Goal: Check status: Check status

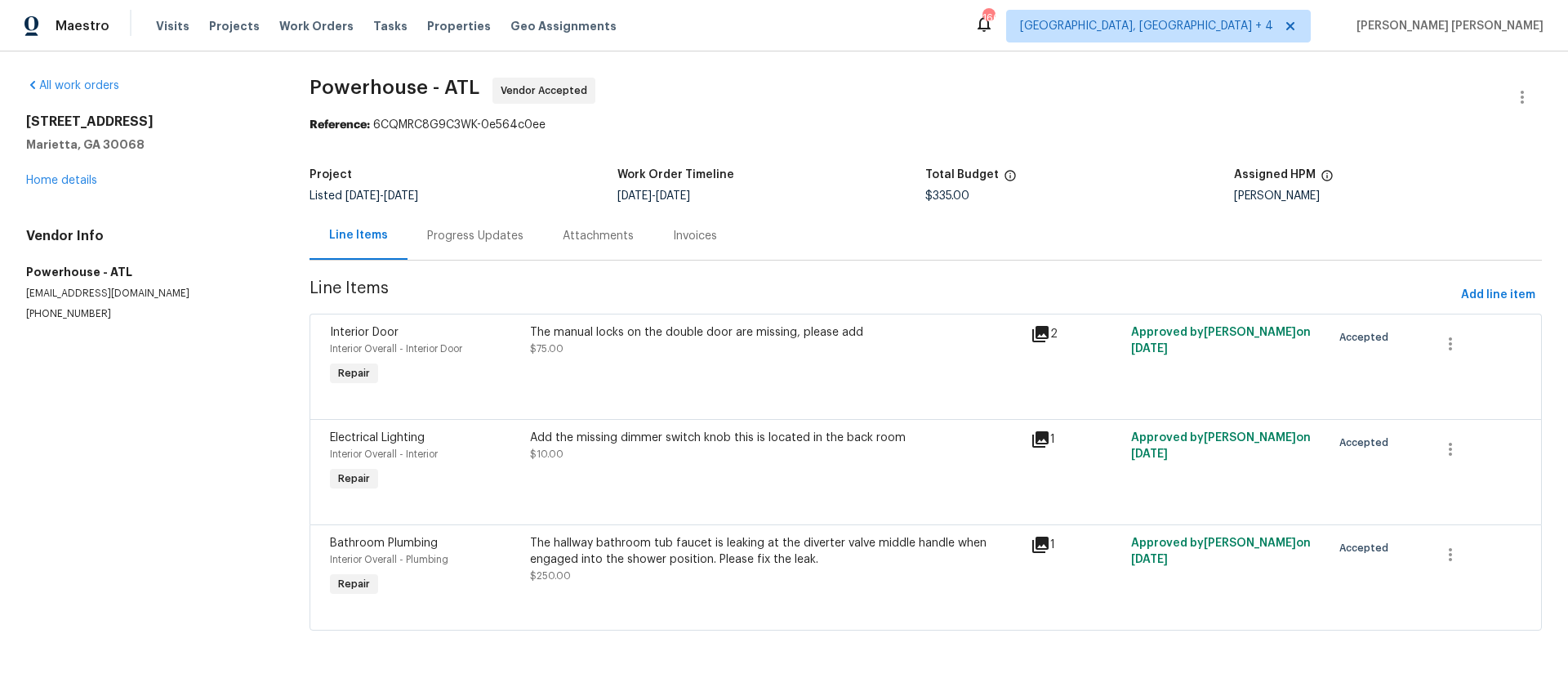
click at [466, 243] on div "Progress Updates" at bounding box center [476, 236] width 96 height 17
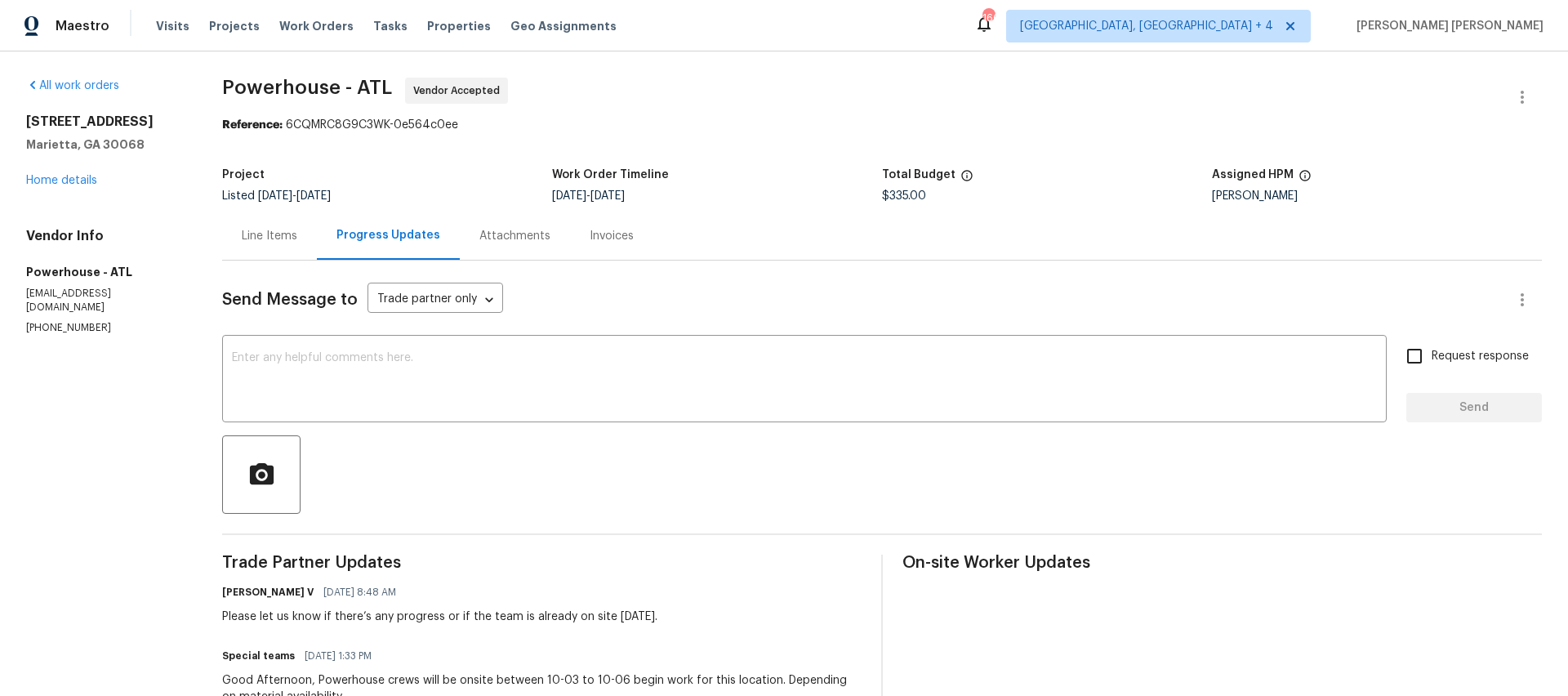
click at [296, 234] on div "Line Items" at bounding box center [269, 236] width 56 height 17
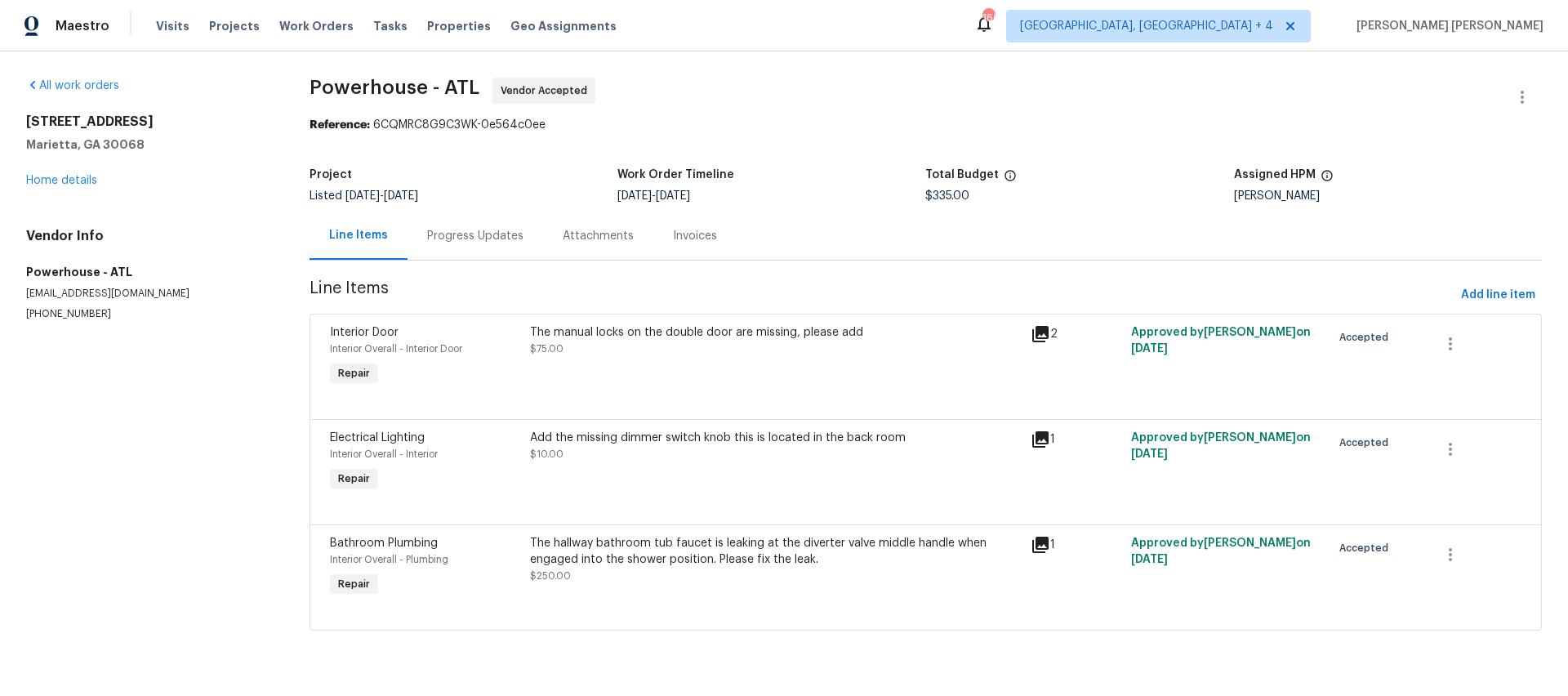
click at [1036, 335] on icon at bounding box center [1040, 334] width 17 height 17
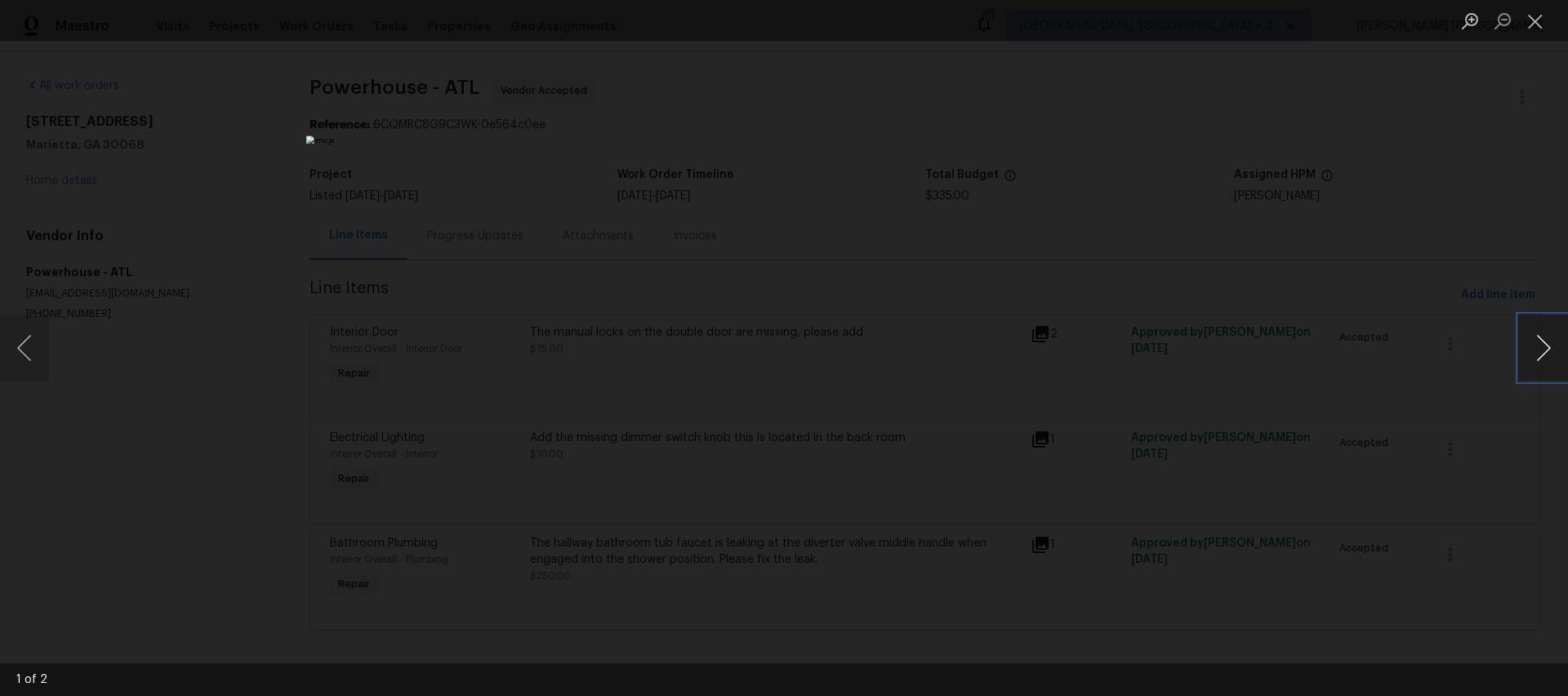
click at [1543, 346] on button "Next image" at bounding box center [1543, 348] width 49 height 66
click at [1388, 457] on div "Lightbox" at bounding box center [784, 348] width 1568 height 696
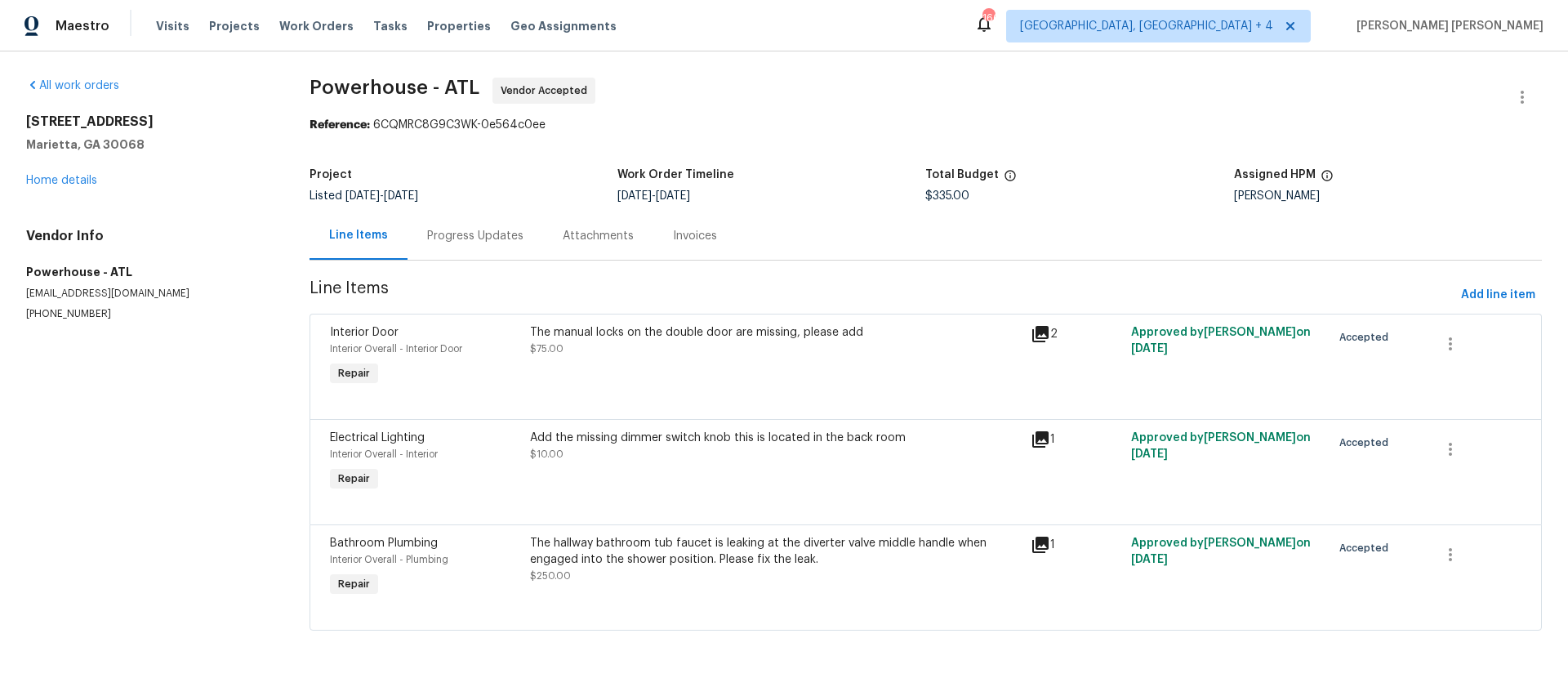
click at [1038, 440] on icon at bounding box center [1040, 440] width 20 height 20
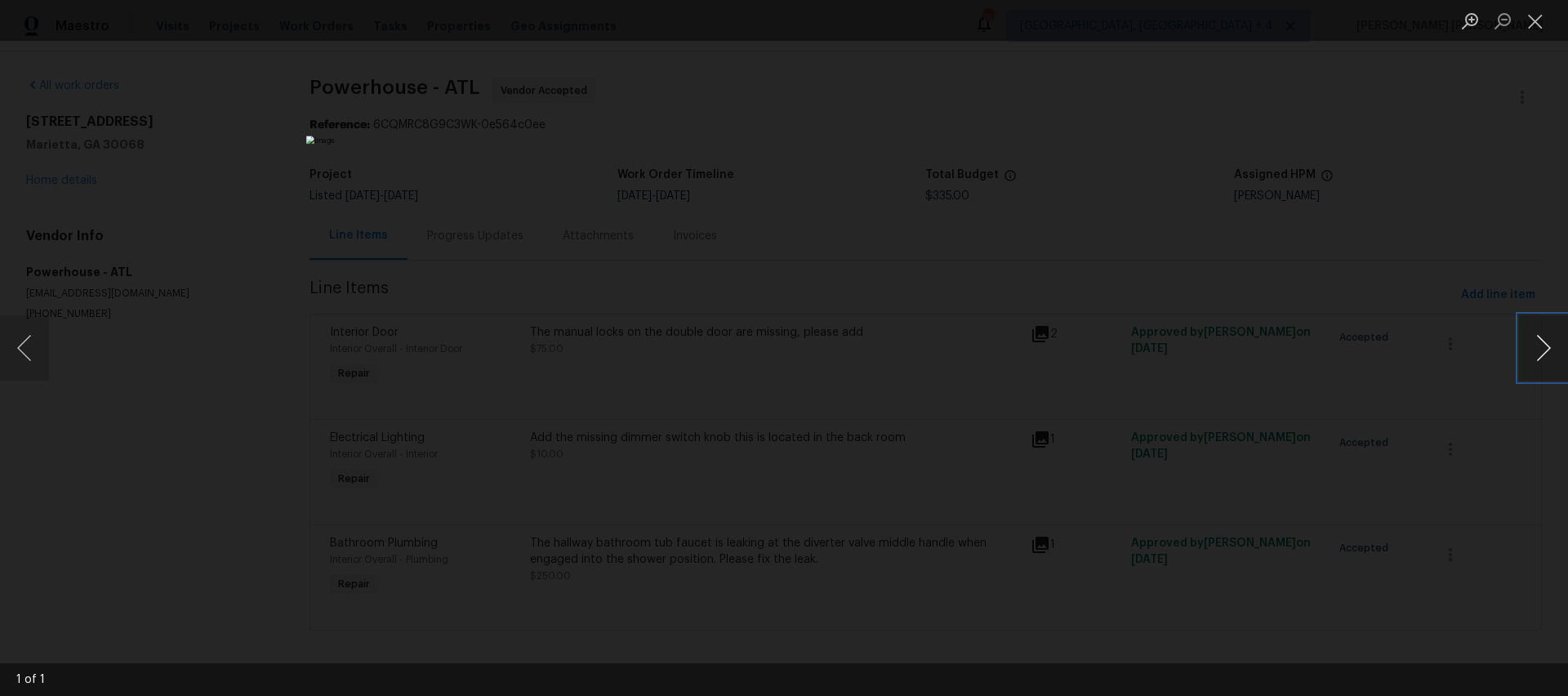
click at [1541, 346] on button "Next image" at bounding box center [1543, 348] width 49 height 66
click at [1290, 401] on div "Lightbox" at bounding box center [784, 348] width 1568 height 696
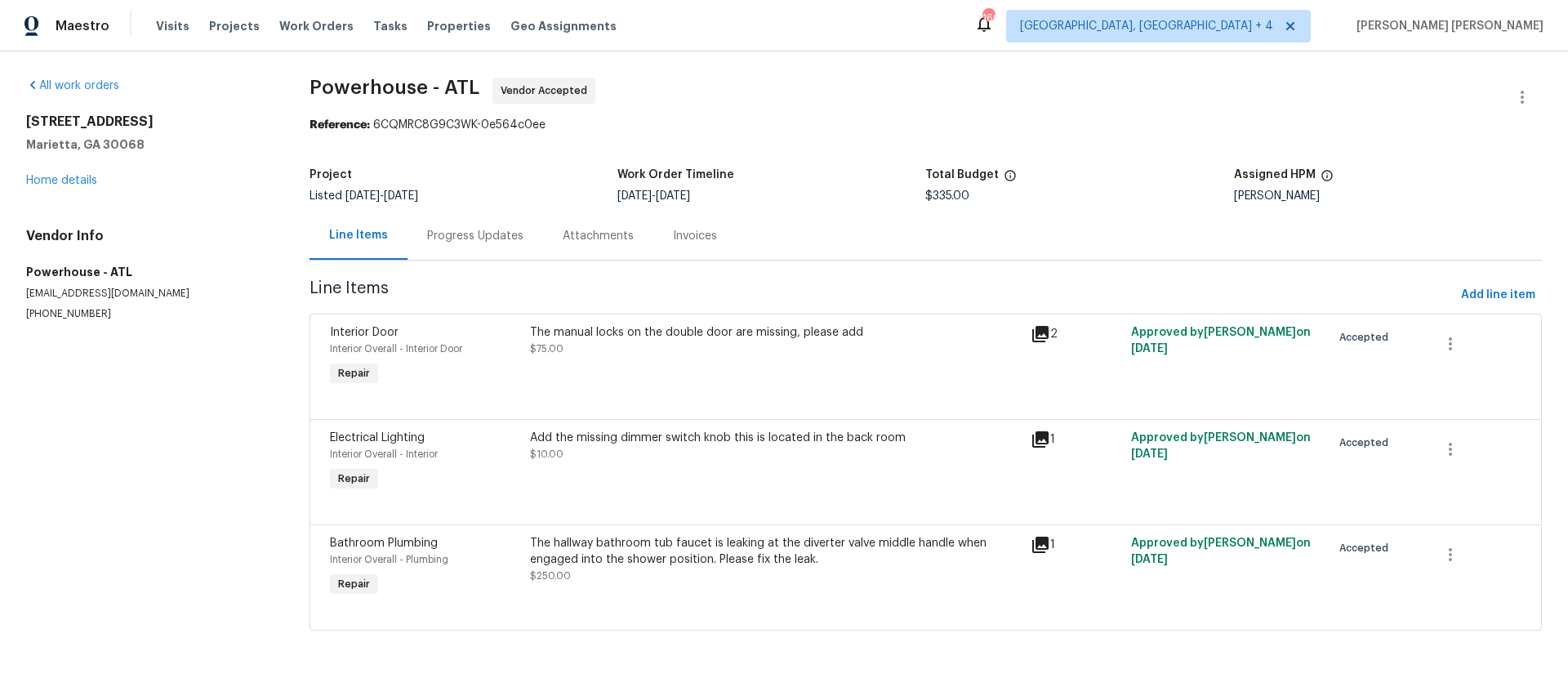
click at [1038, 545] on icon at bounding box center [1040, 545] width 17 height 17
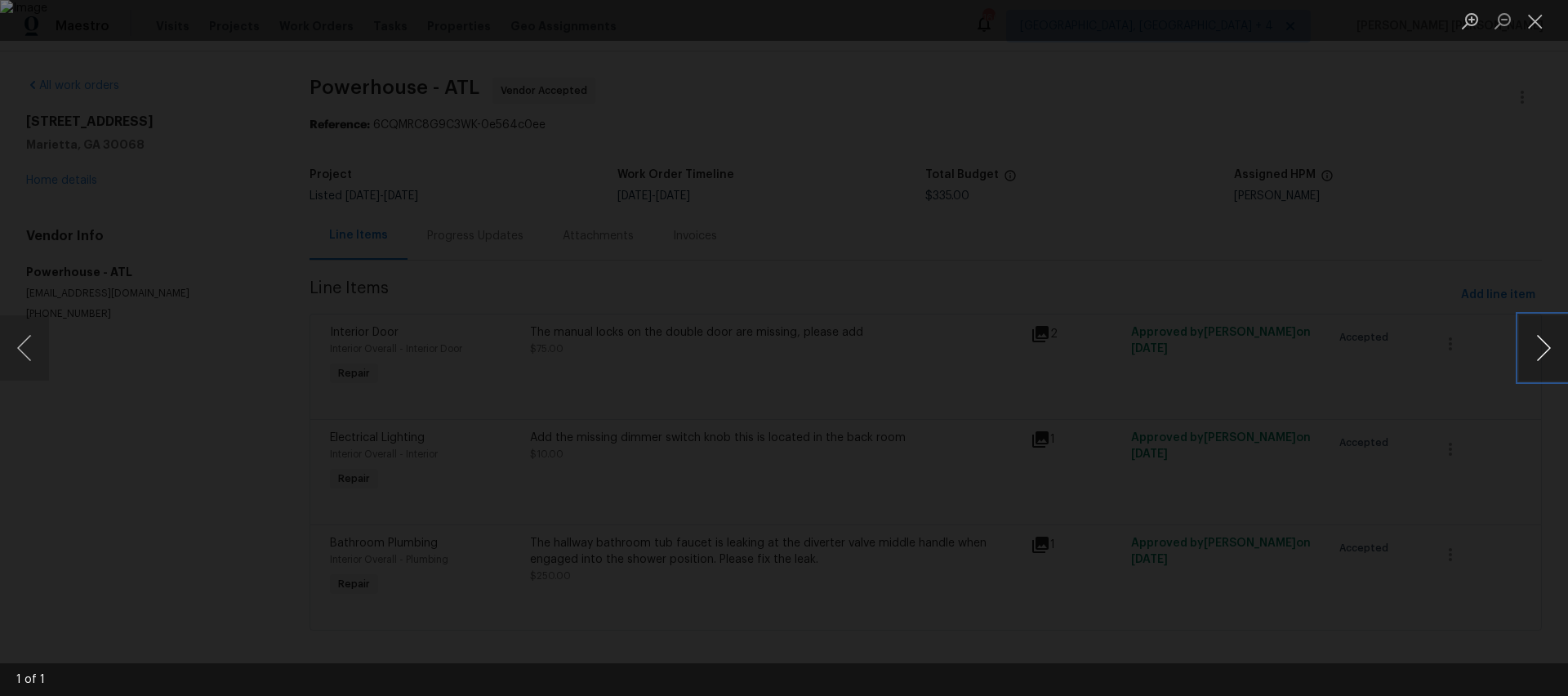
click at [1542, 353] on button "Next image" at bounding box center [1543, 348] width 49 height 66
click at [1535, 27] on button "Close lightbox" at bounding box center [1535, 21] width 32 height 28
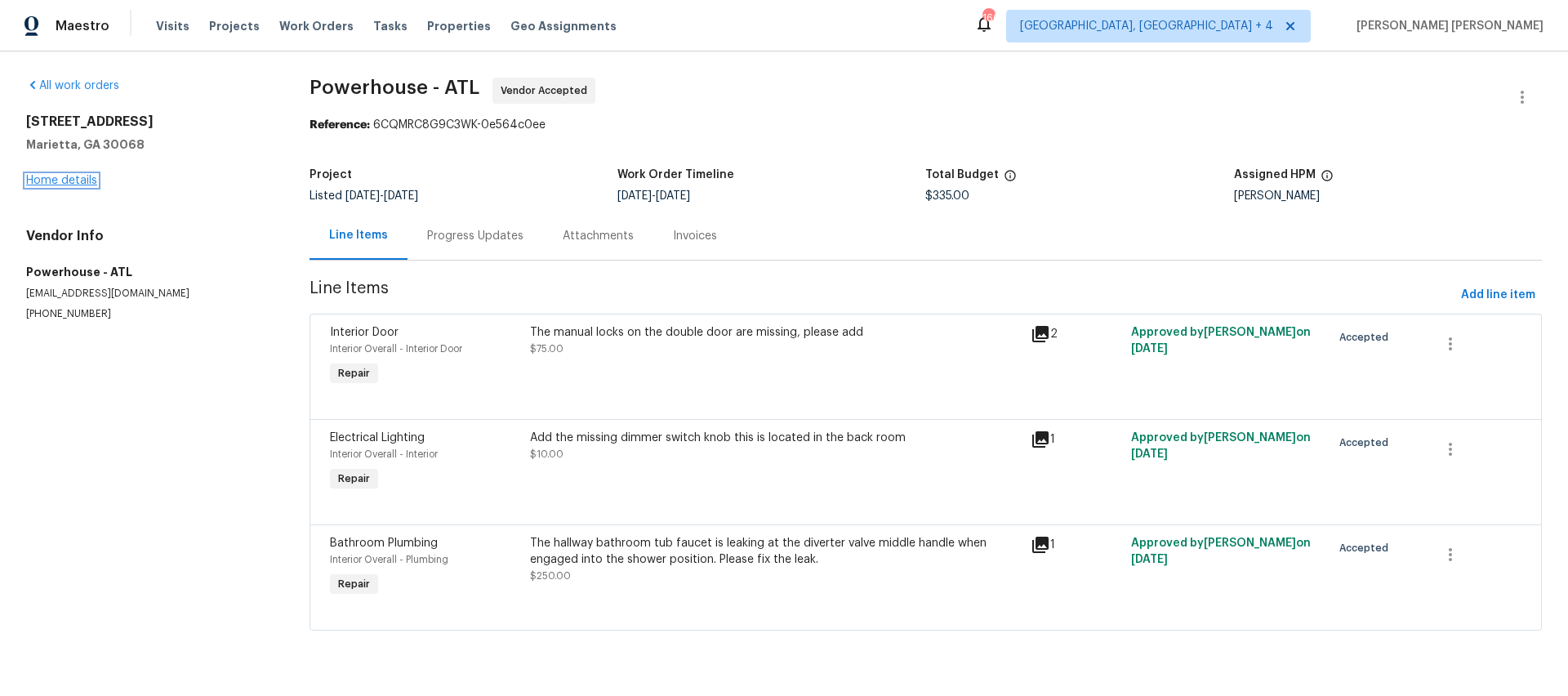
click at [71, 180] on link "Home details" at bounding box center [61, 180] width 71 height 12
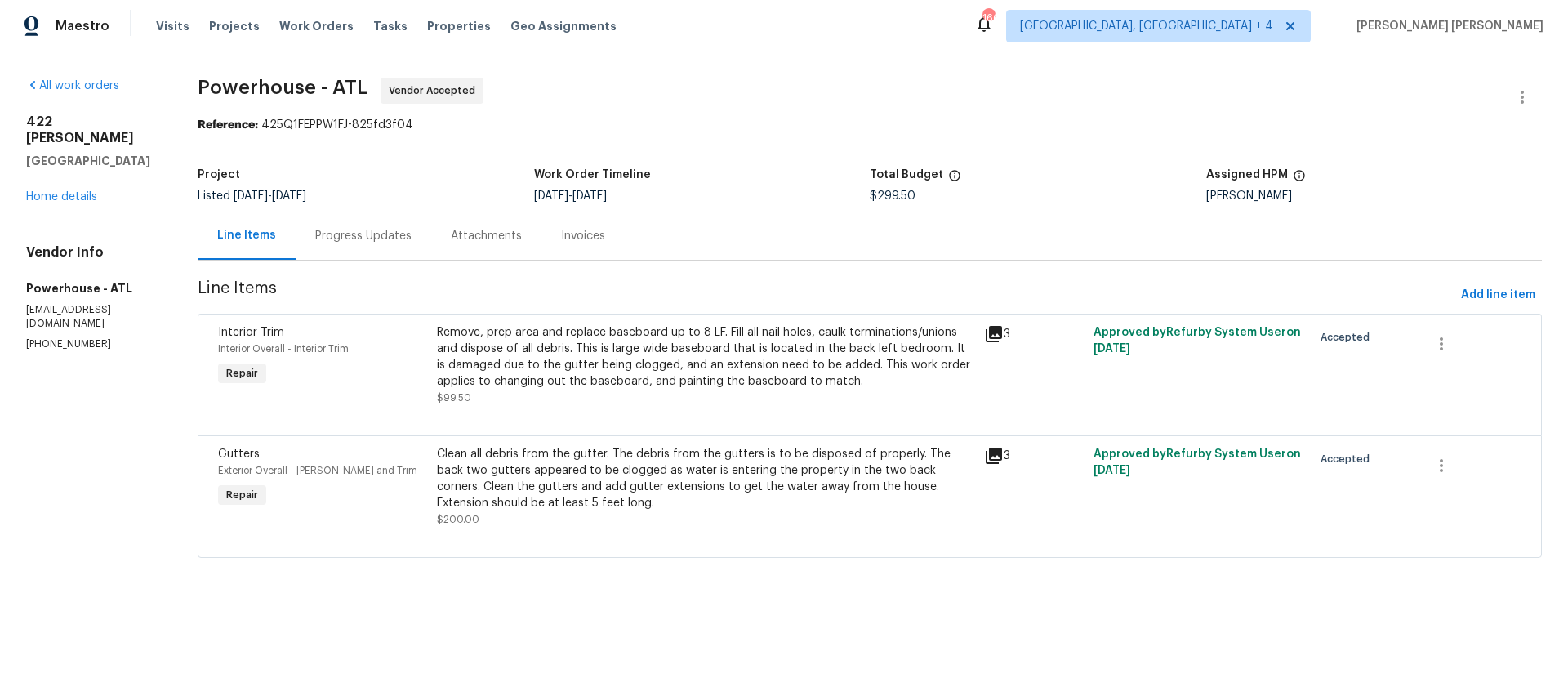
click at [412, 243] on div "Progress Updates" at bounding box center [363, 236] width 96 height 17
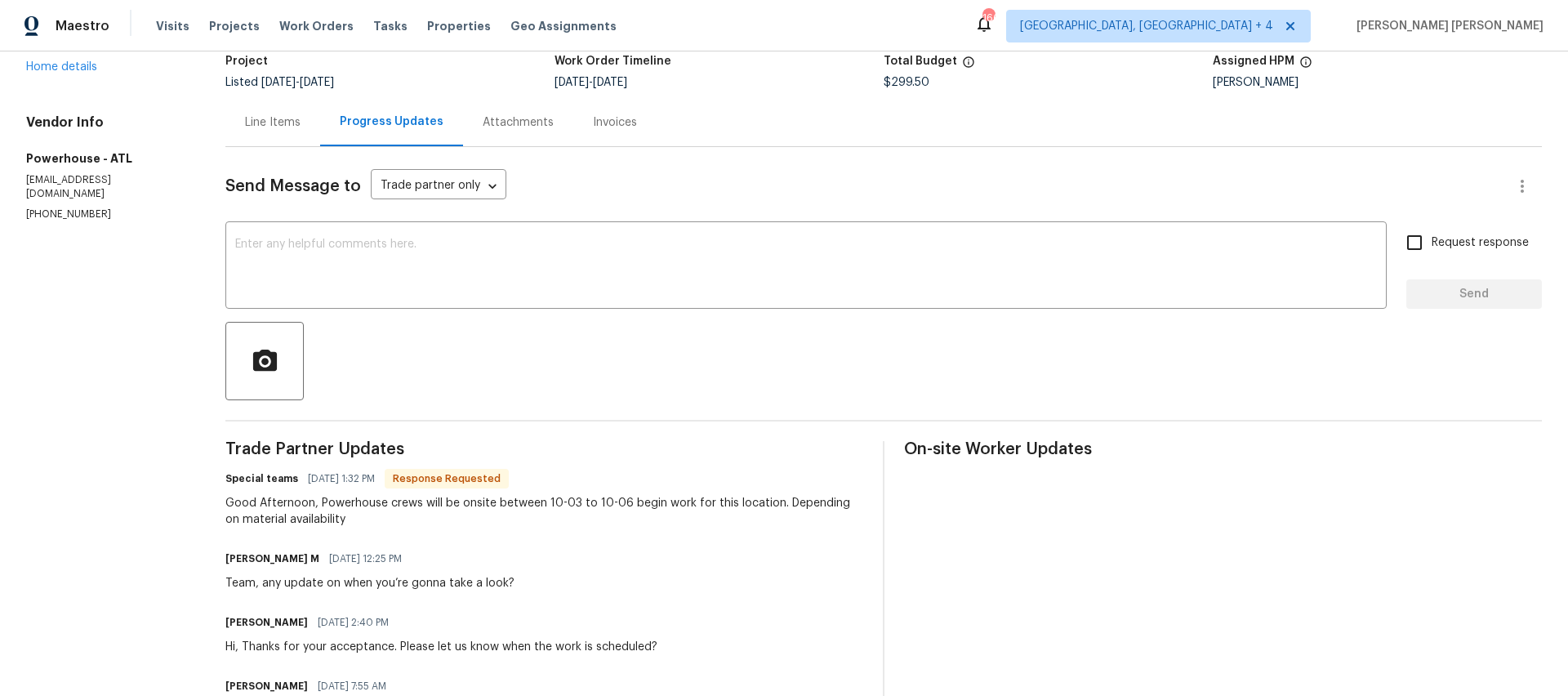
scroll to position [78, 0]
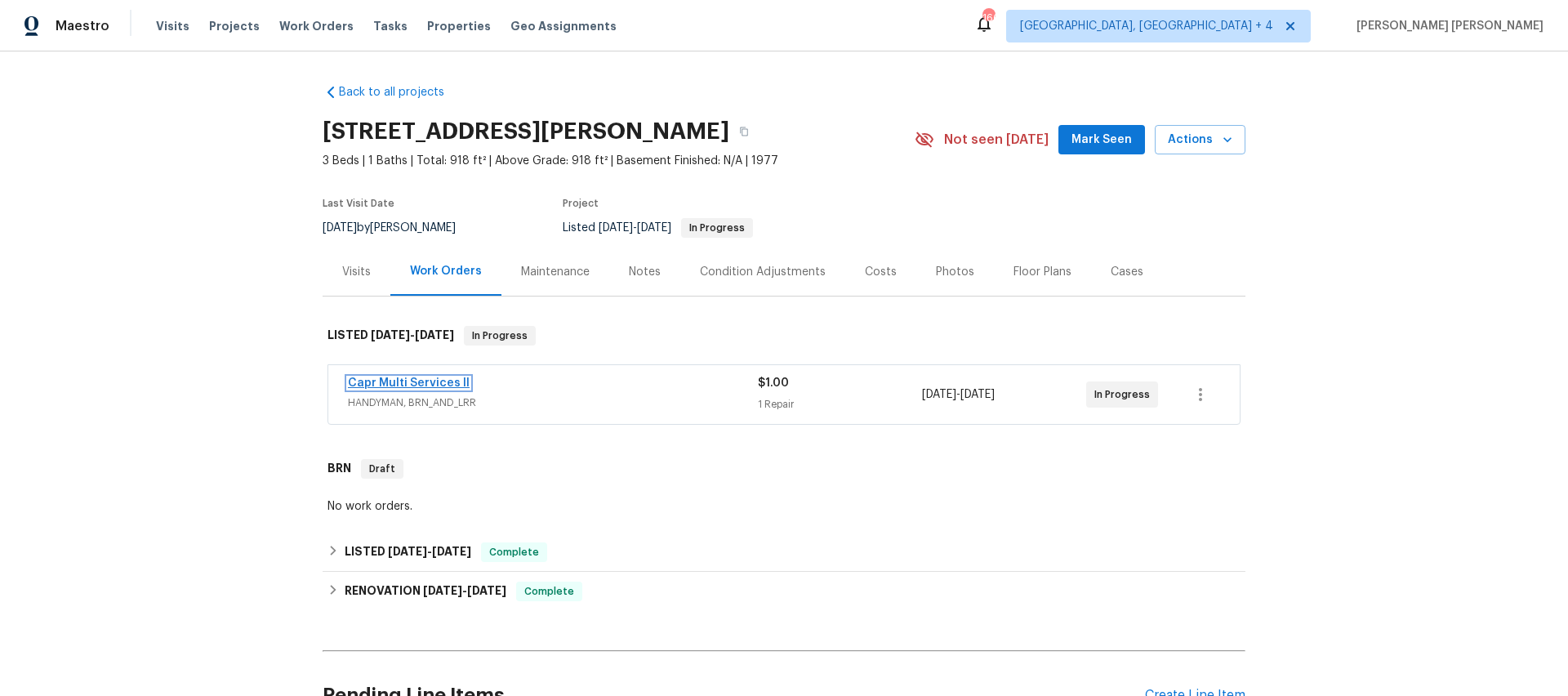
click at [442, 383] on link "Capr Multi Services ll" at bounding box center [408, 383] width 121 height 12
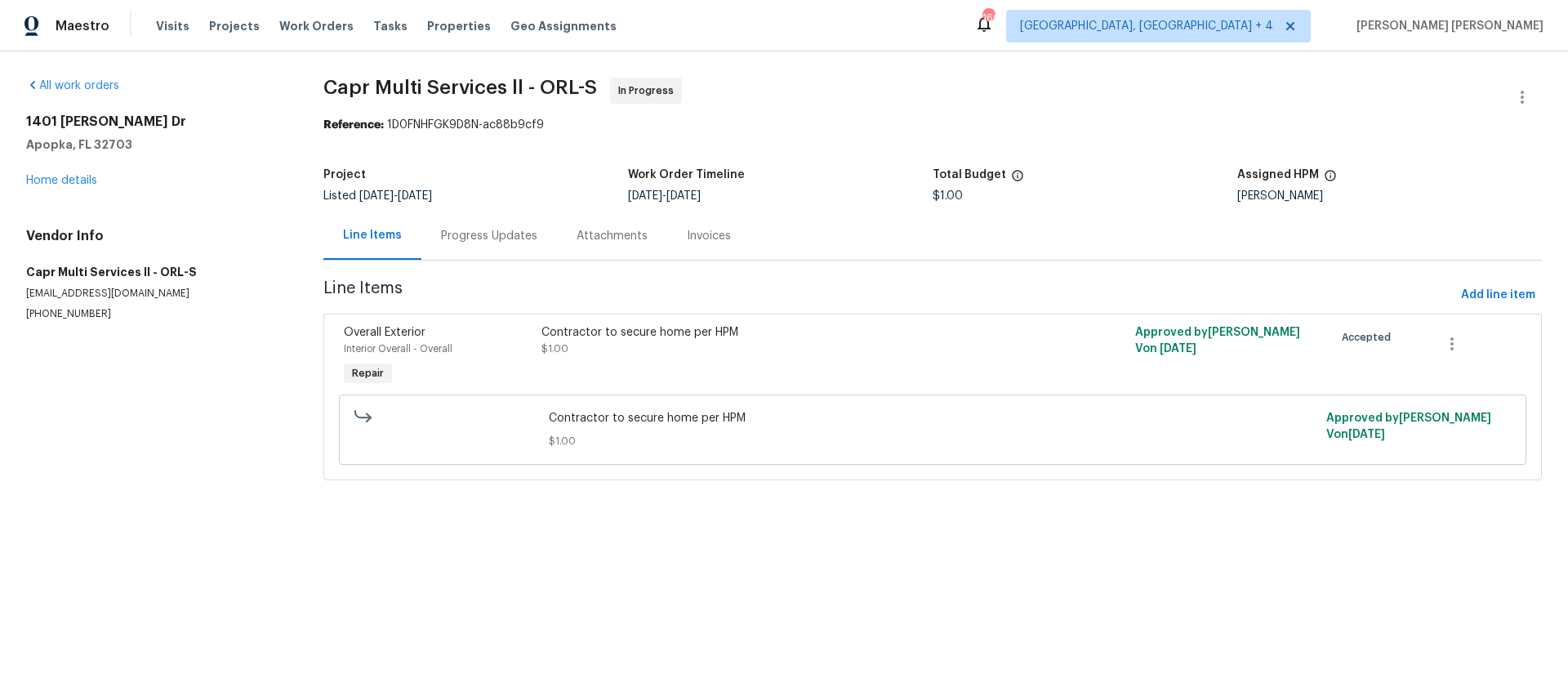
click at [474, 243] on div "Progress Updates" at bounding box center [489, 236] width 96 height 17
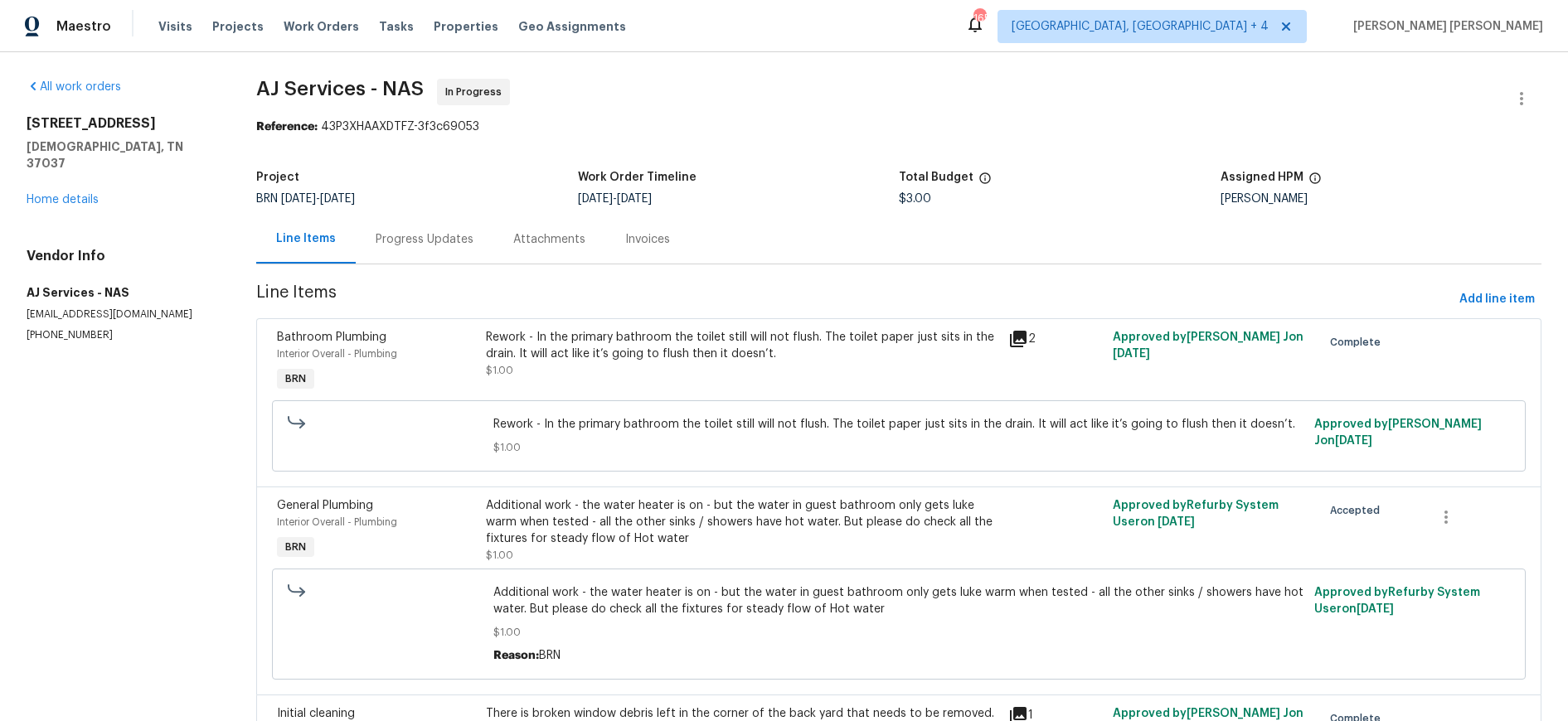
click at [669, 346] on div "Rework - In the primary bathroom the toilet still will not flush. The toilet pa…" at bounding box center [742, 345] width 513 height 33
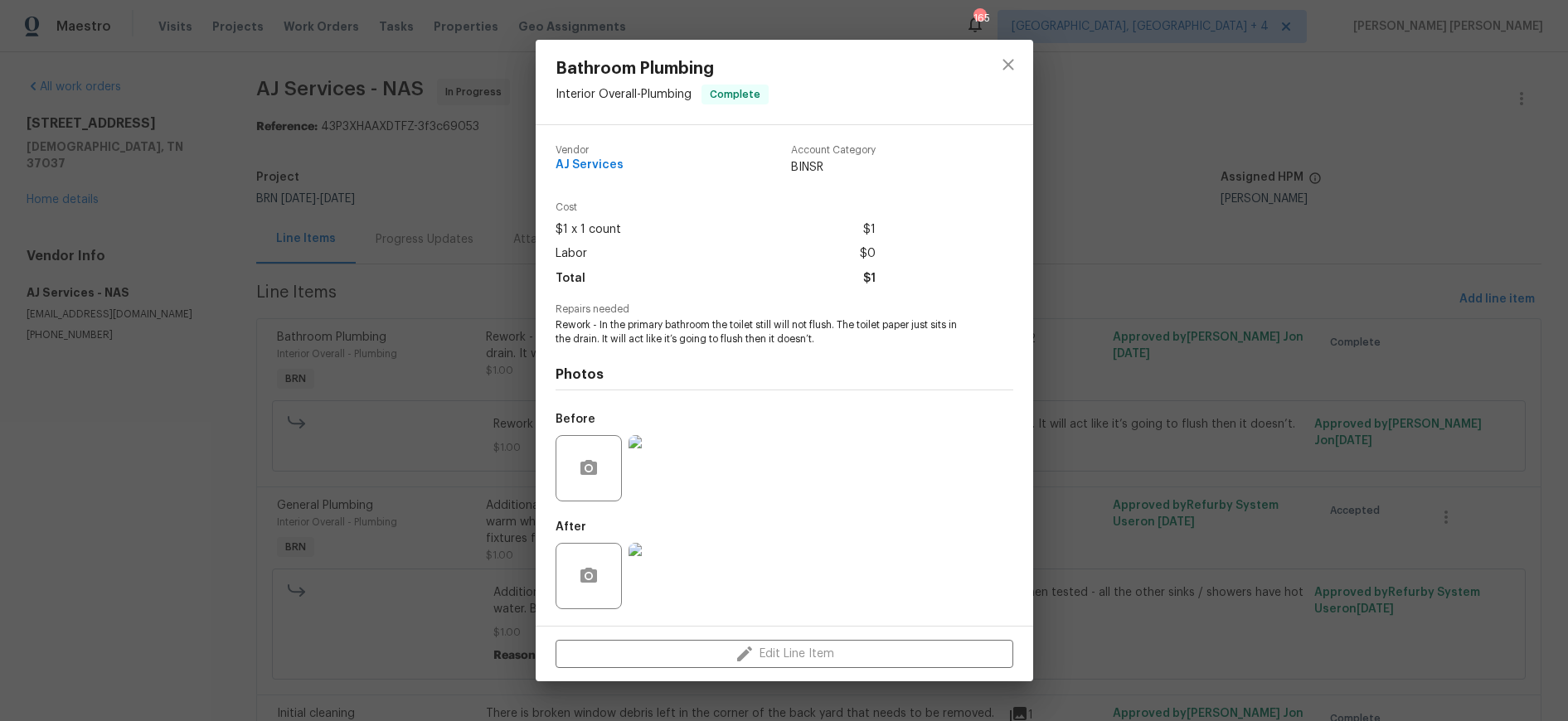
click at [668, 470] on img at bounding box center [661, 469] width 67 height 67
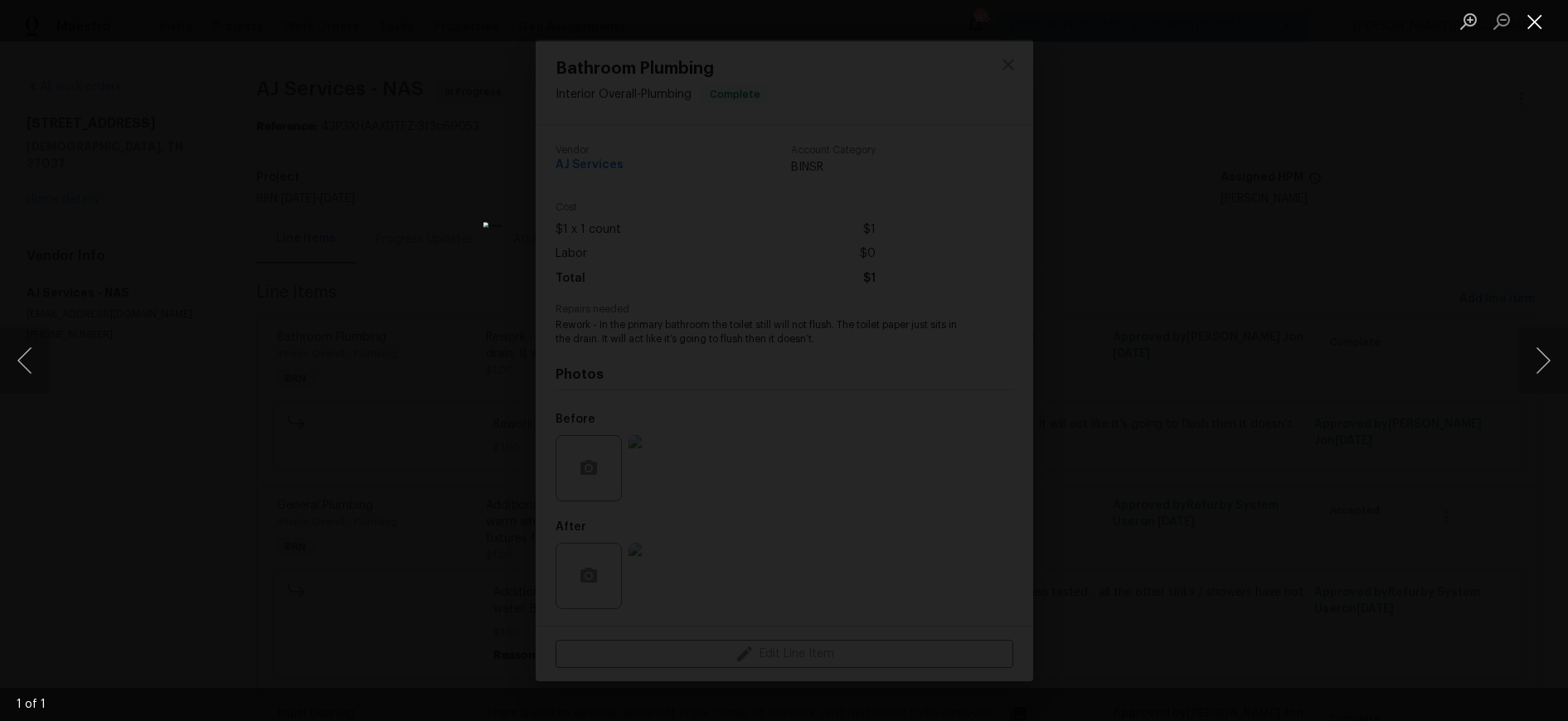
click at [1528, 28] on button "Close lightbox" at bounding box center [1534, 21] width 33 height 29
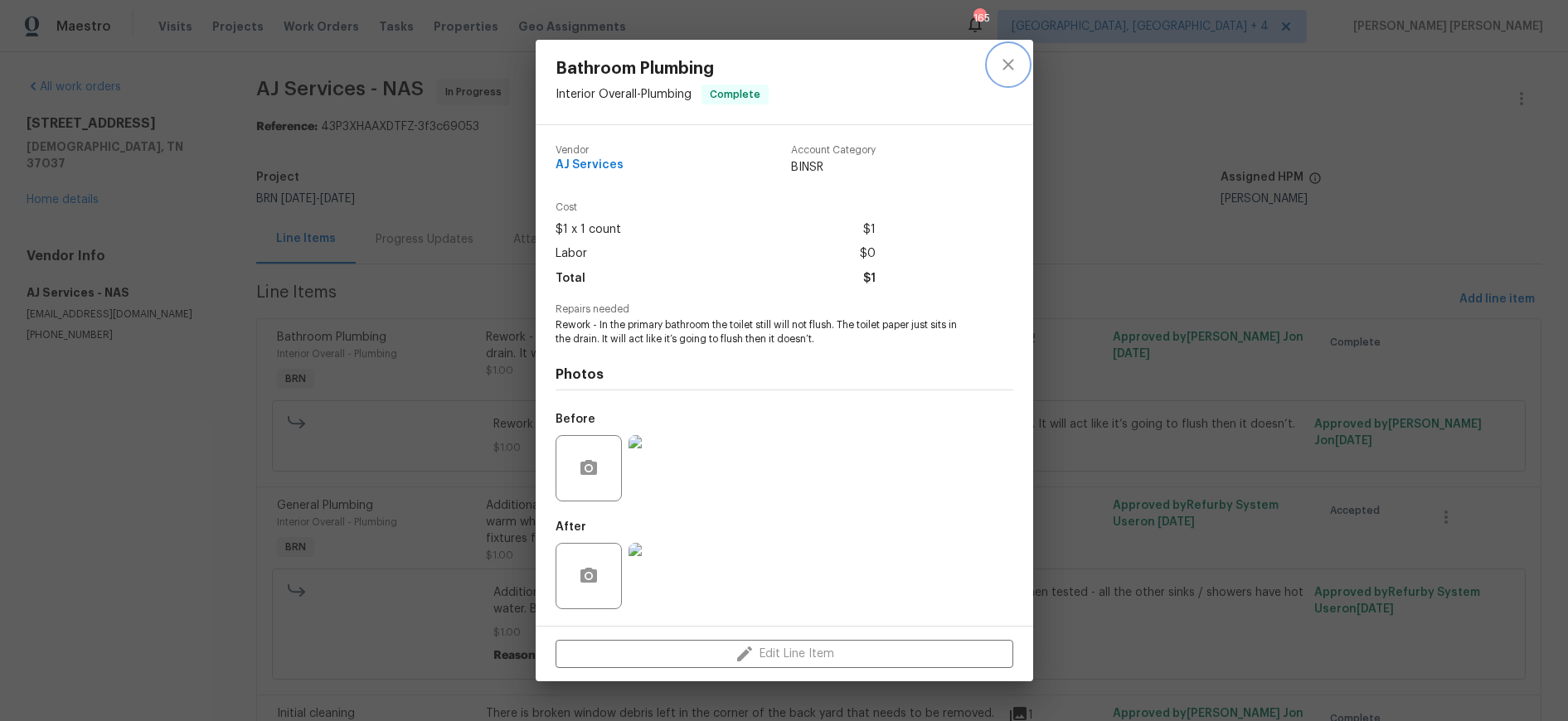
drag, startPoint x: 1005, startPoint y: 68, endPoint x: 925, endPoint y: 140, distance: 107.6
click at [1003, 69] on icon "close" at bounding box center [1007, 64] width 11 height 11
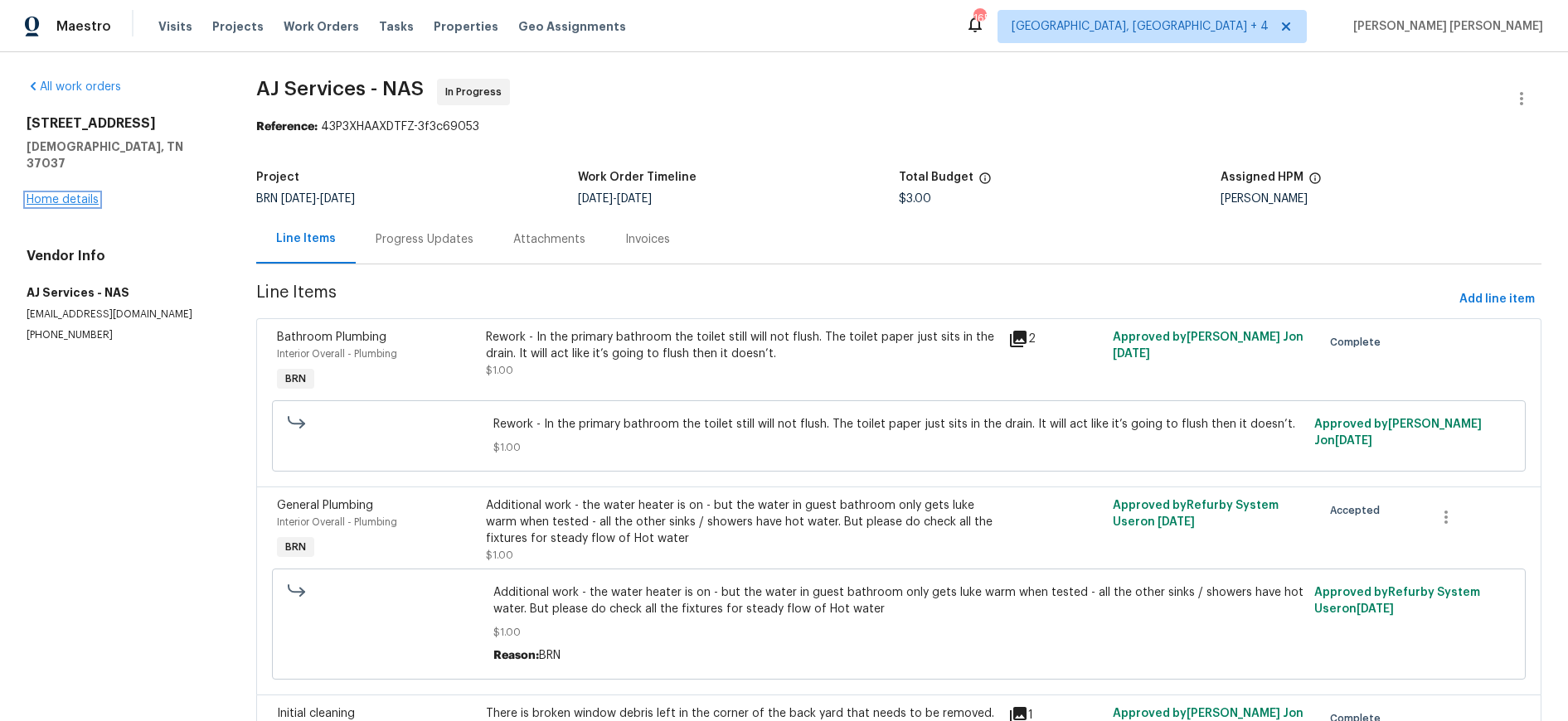
click at [58, 199] on link "Home details" at bounding box center [62, 200] width 72 height 12
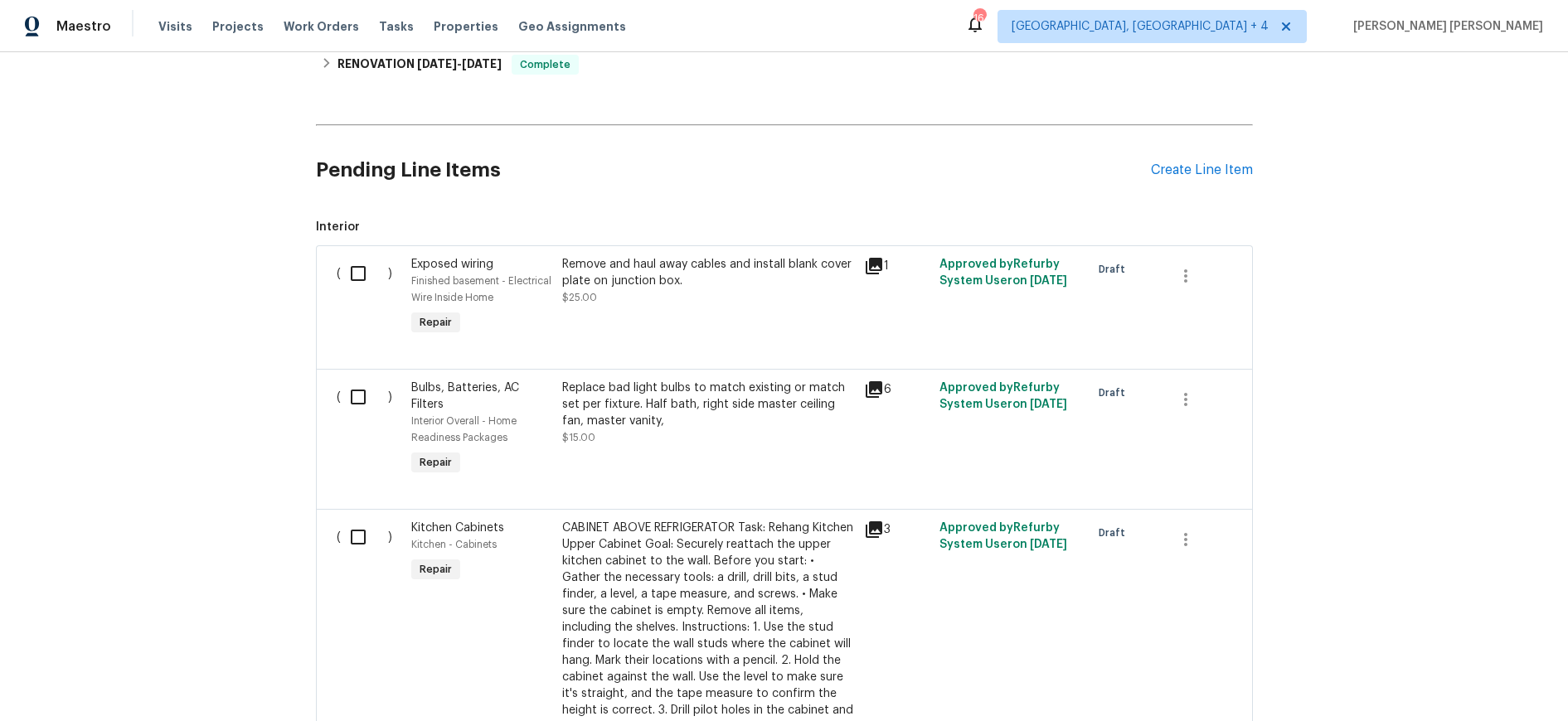
scroll to position [337, 0]
click at [876, 388] on icon at bounding box center [874, 389] width 17 height 17
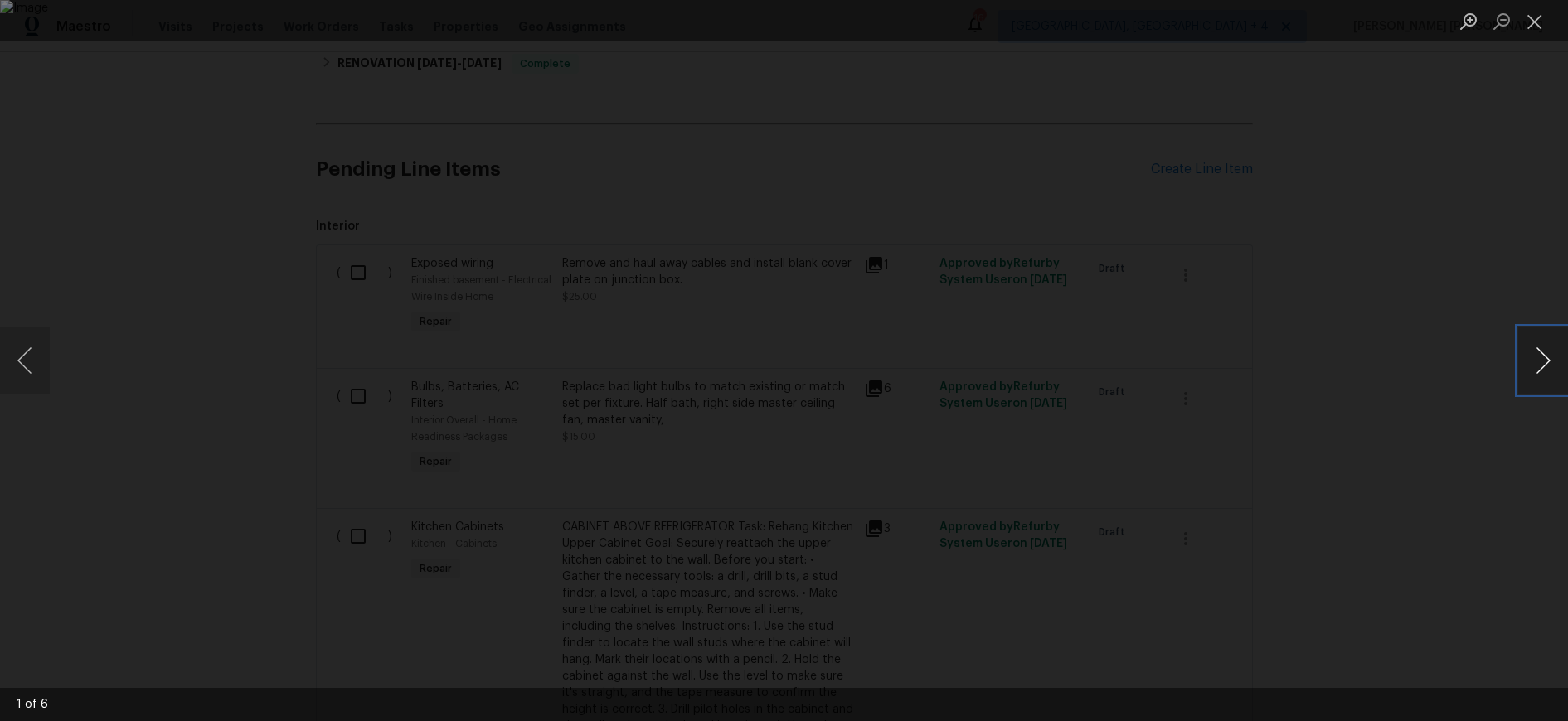
click at [1544, 366] on button "Next image" at bounding box center [1543, 360] width 50 height 67
click at [1544, 366] on button "Next image" at bounding box center [1543, 360] width 50 height 67
click at [1539, 361] on button "Next image" at bounding box center [1543, 360] width 50 height 67
click at [1447, 398] on div "Lightbox" at bounding box center [784, 360] width 1568 height 721
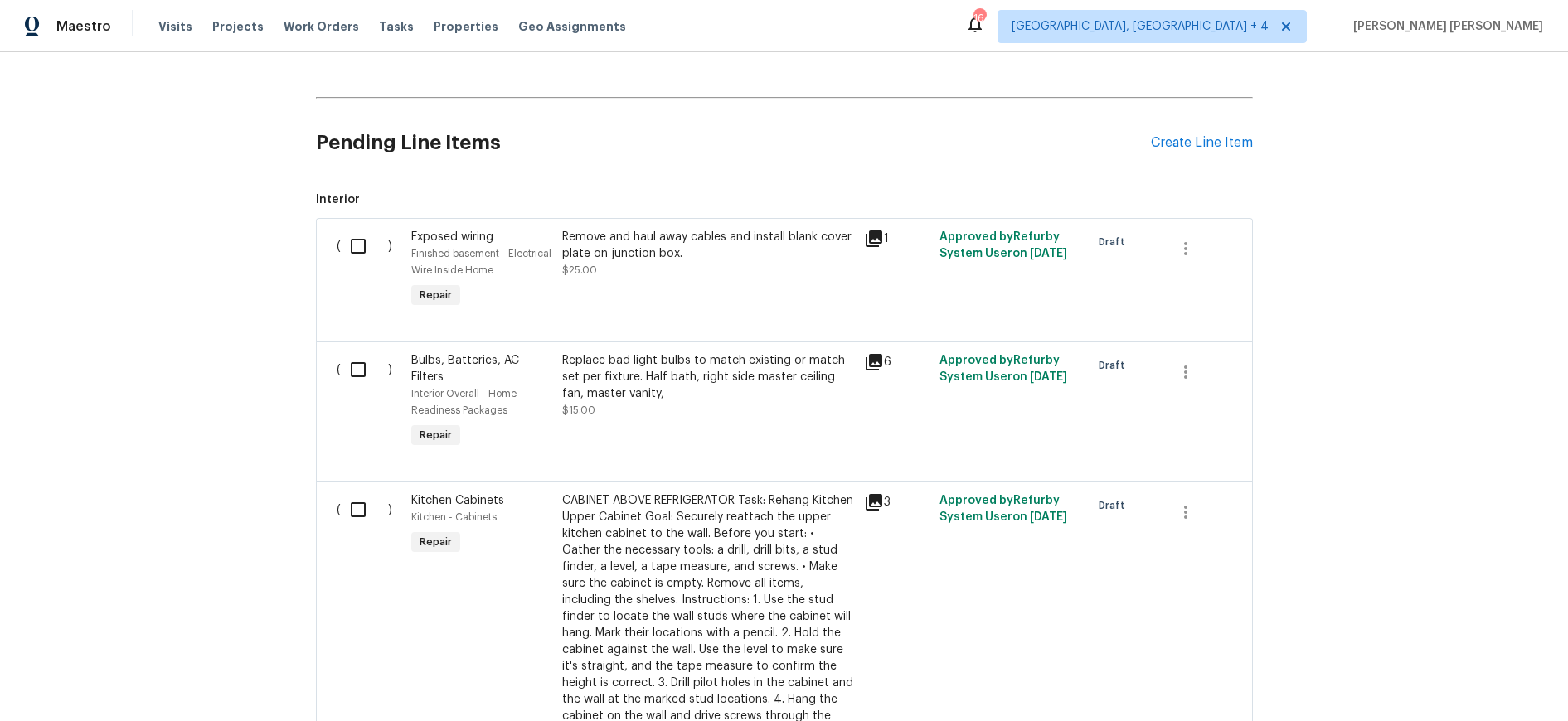
scroll to position [360, 0]
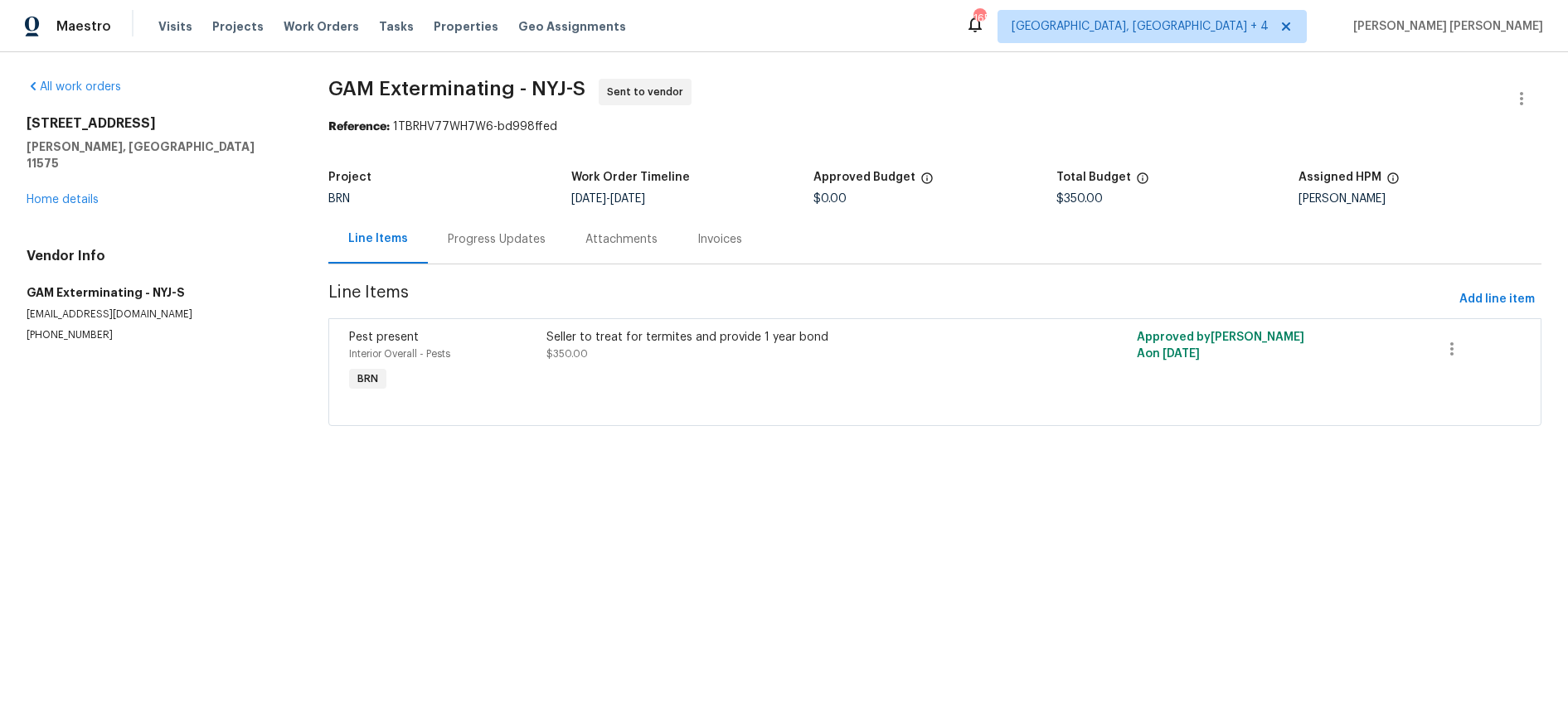
click at [944, 355] on div "Seller to treat for termites and provide 1 year bond $350.00" at bounding box center [788, 345] width 483 height 33
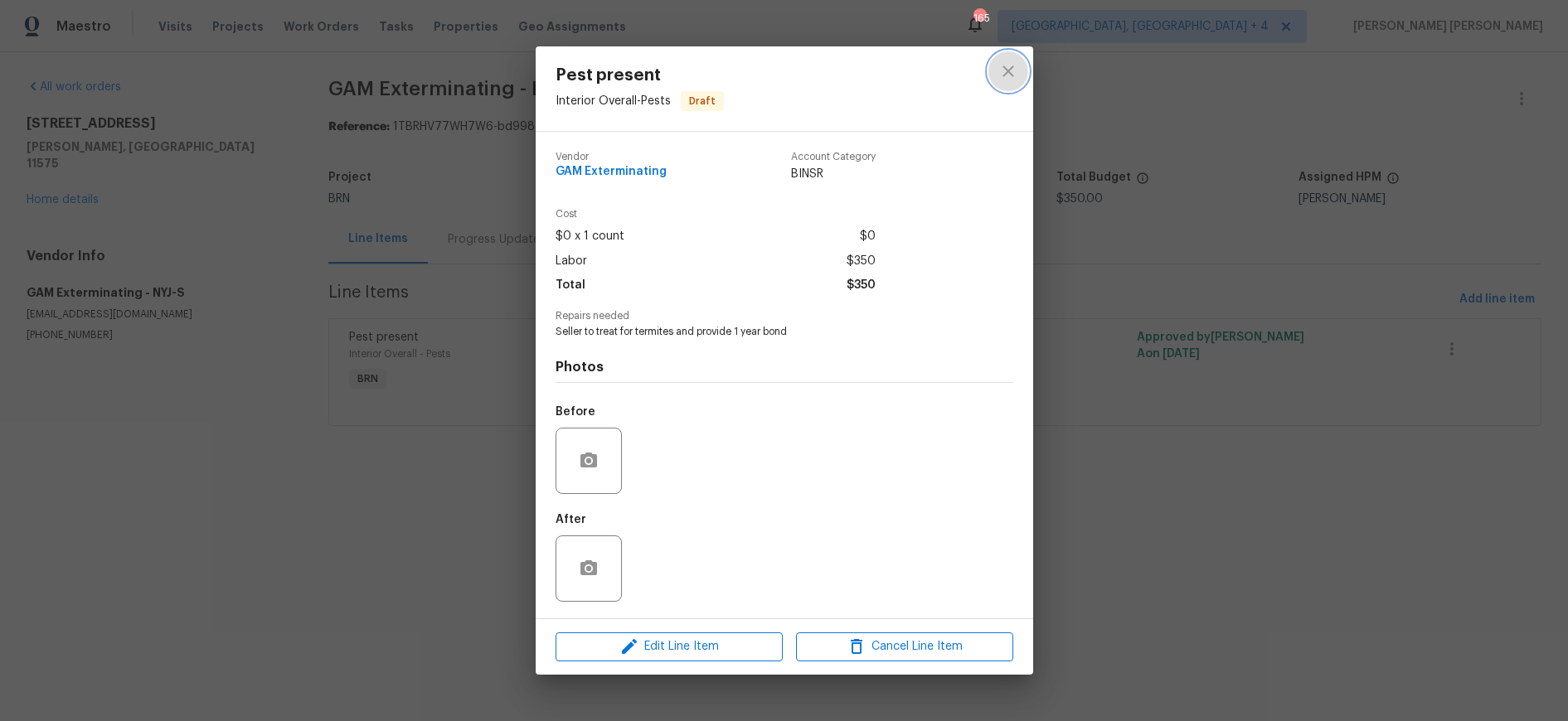
click at [1005, 74] on icon "close" at bounding box center [1009, 72] width 20 height 20
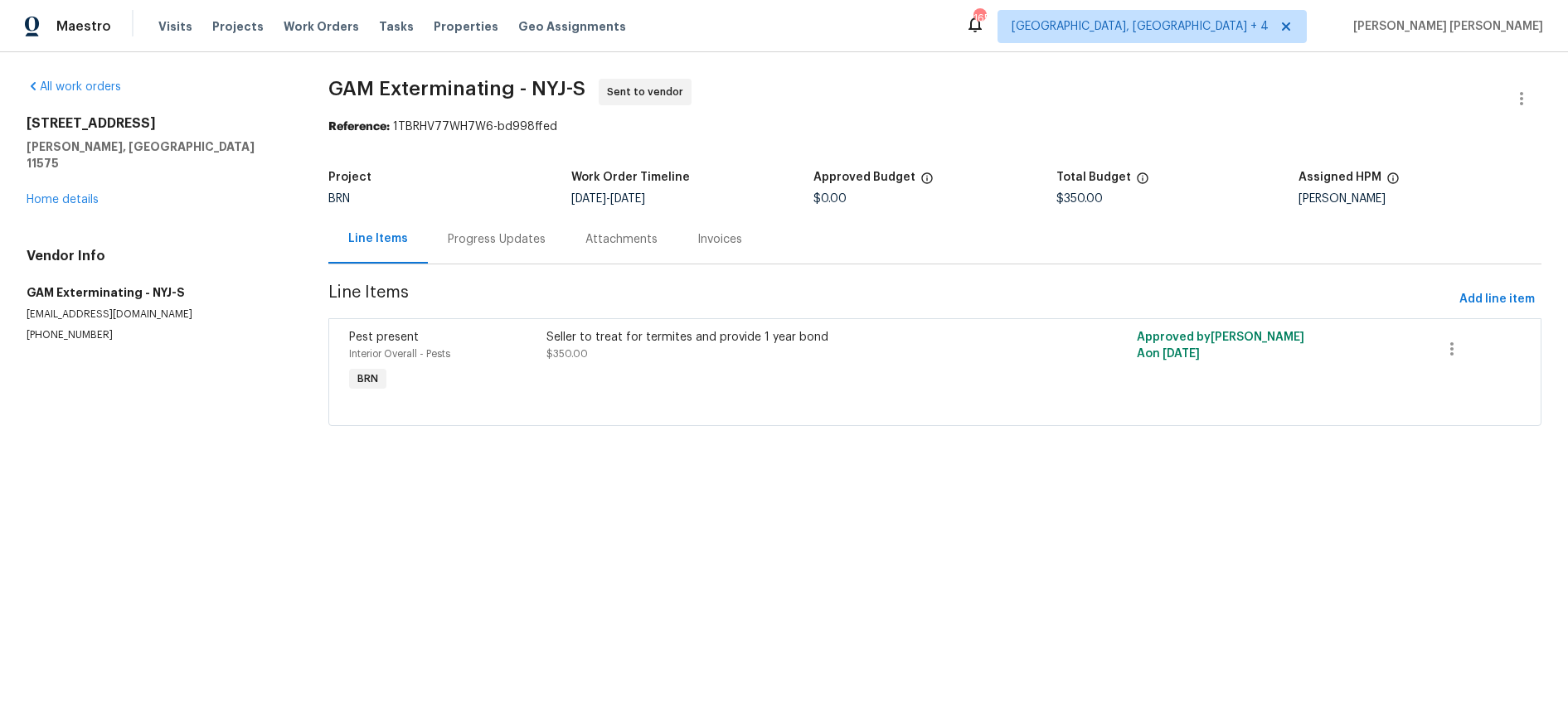
click at [484, 244] on div "Progress Updates" at bounding box center [496, 240] width 98 height 17
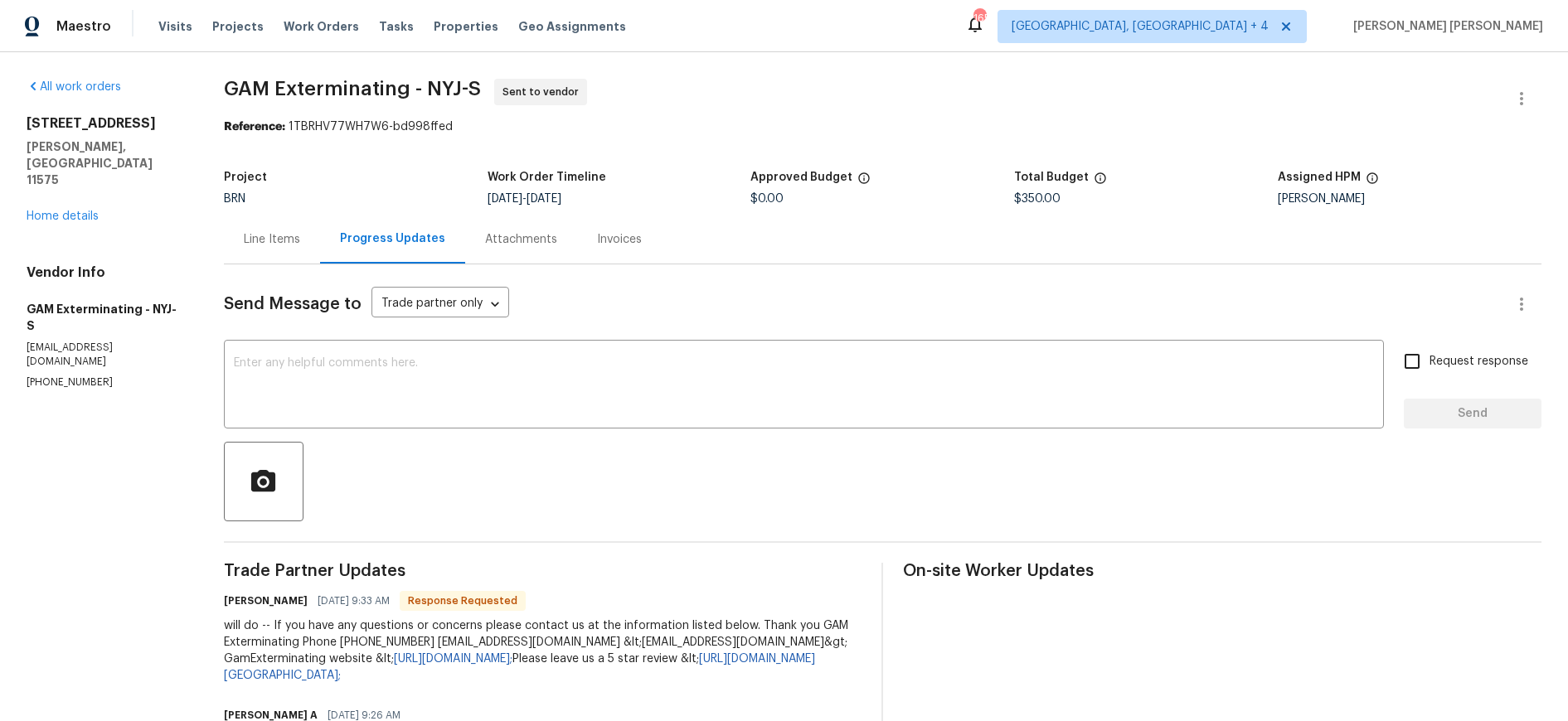
scroll to position [156, 0]
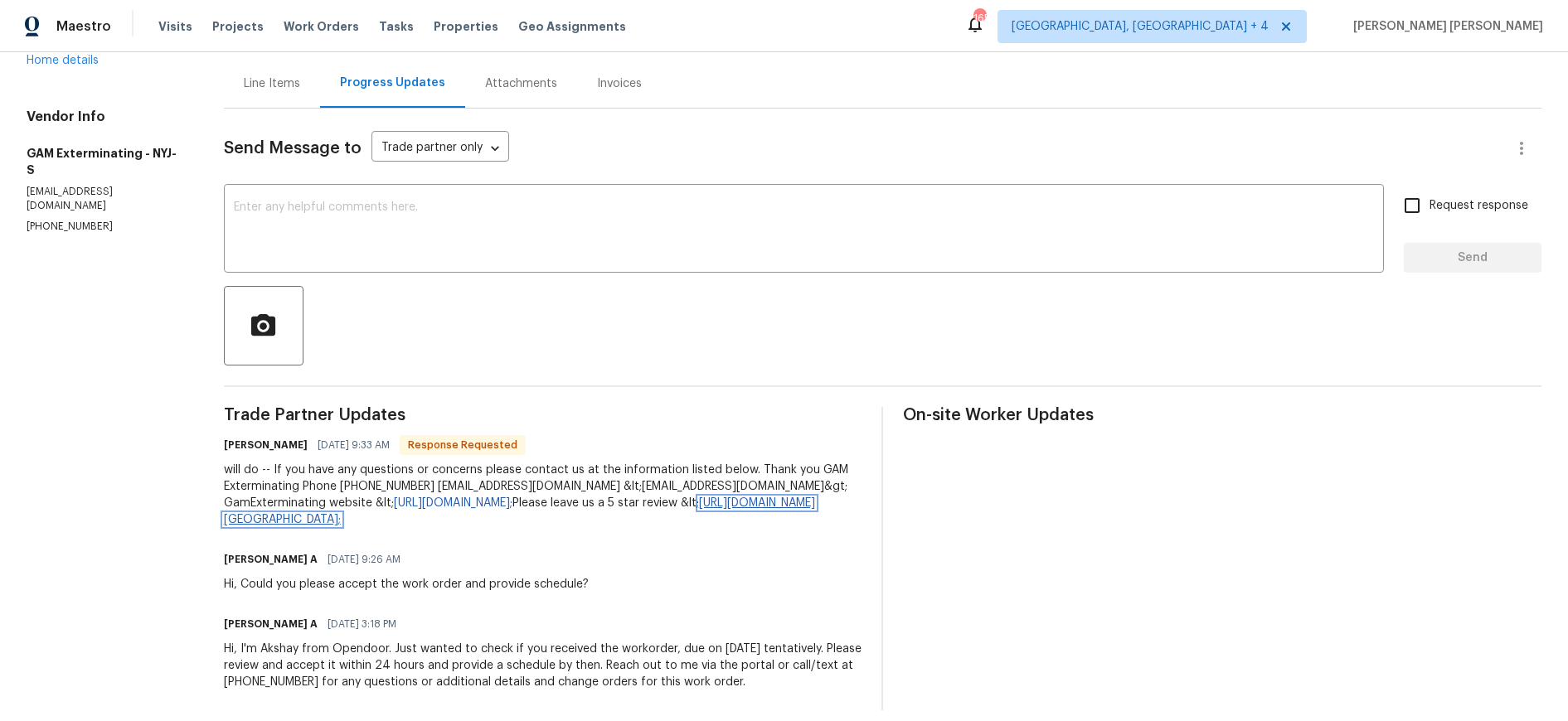
click at [698, 507] on link "https://www.google.com/maps/place/gam+exterminating/@40.662231,-73.4257789,17z/…" at bounding box center [519, 511] width 591 height 28
click at [708, 479] on div "will do -- If you have any questions or concerns please contact us at the infor…" at bounding box center [543, 495] width 638 height 67
click at [513, 497] on link "http://www.gamexterminating.com/&gt;" at bounding box center [453, 503] width 118 height 12
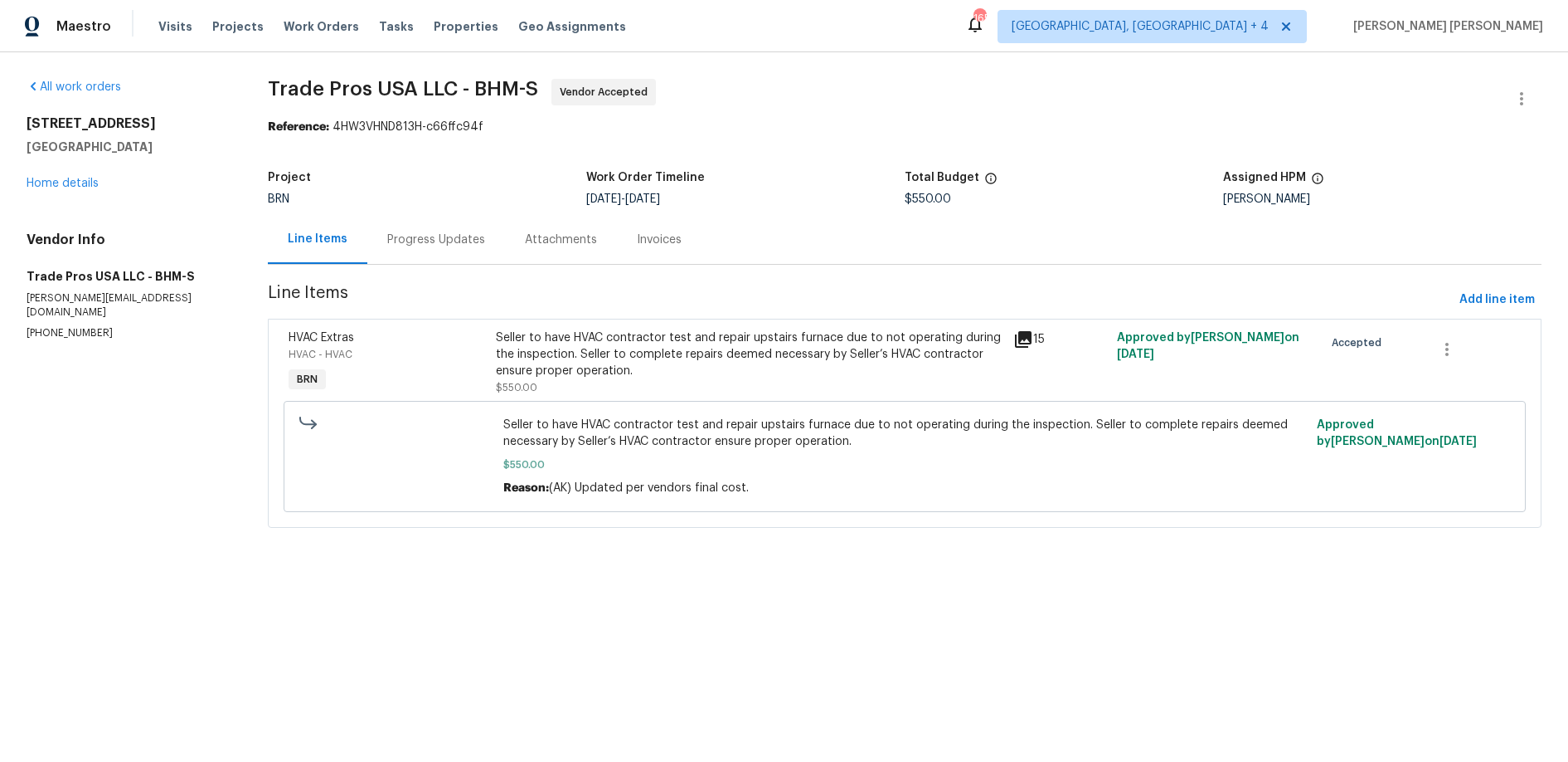
click at [1025, 342] on icon at bounding box center [1023, 340] width 20 height 20
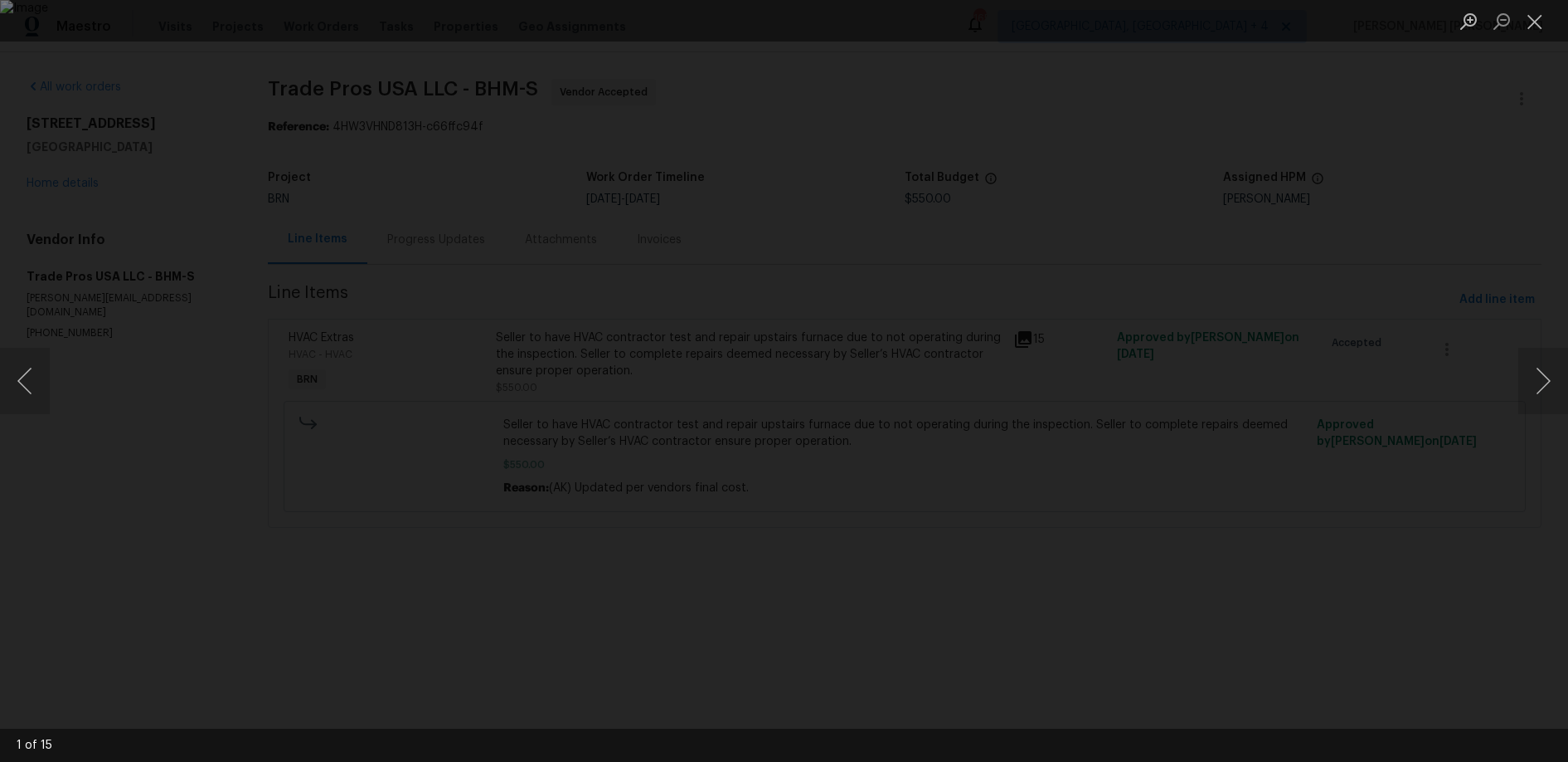
click at [1508, 389] on div "Lightbox" at bounding box center [784, 381] width 1568 height 762
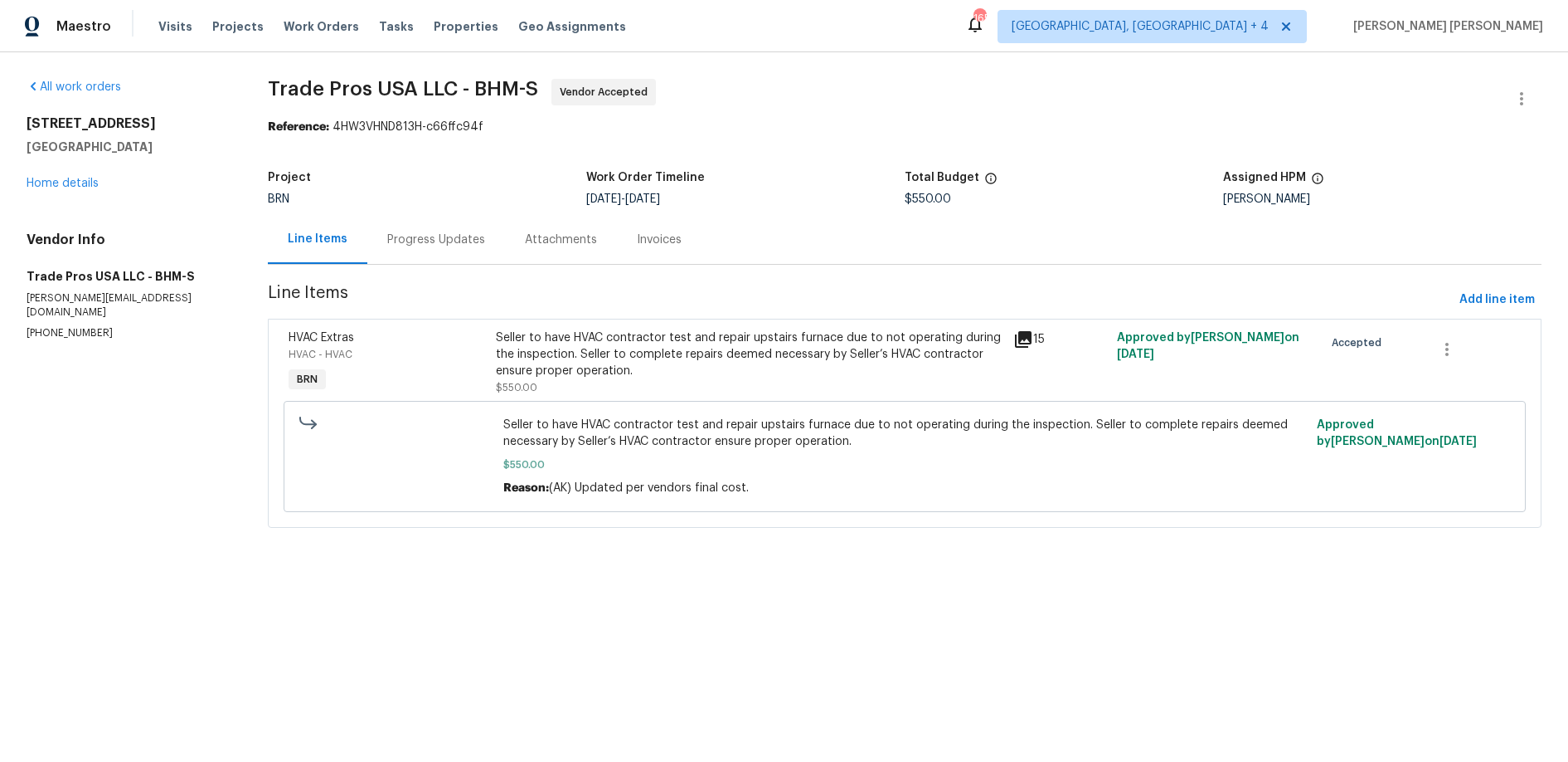
click at [1022, 340] on icon at bounding box center [1023, 340] width 17 height 17
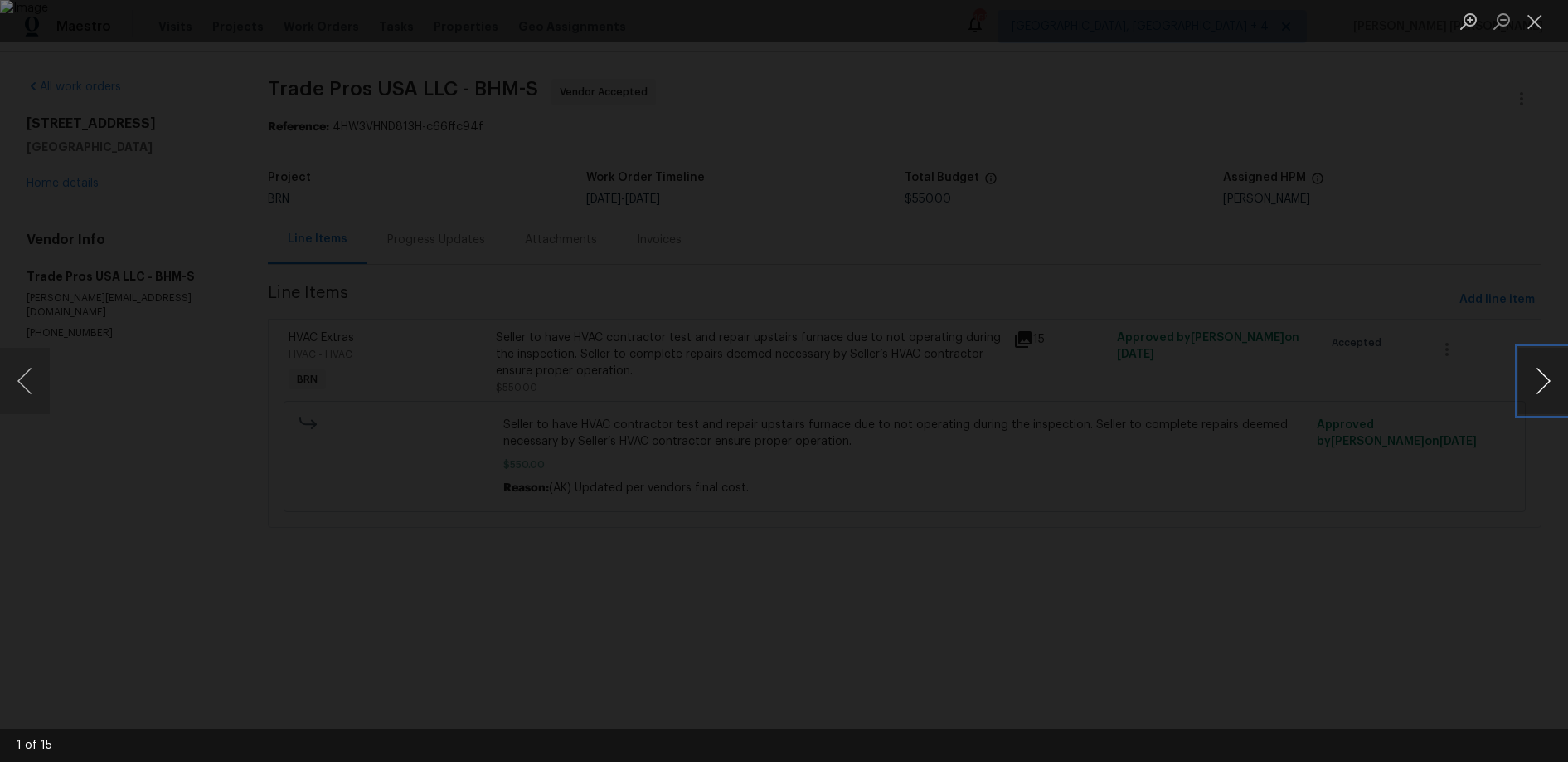
click at [1544, 398] on button "Next image" at bounding box center [1543, 381] width 50 height 67
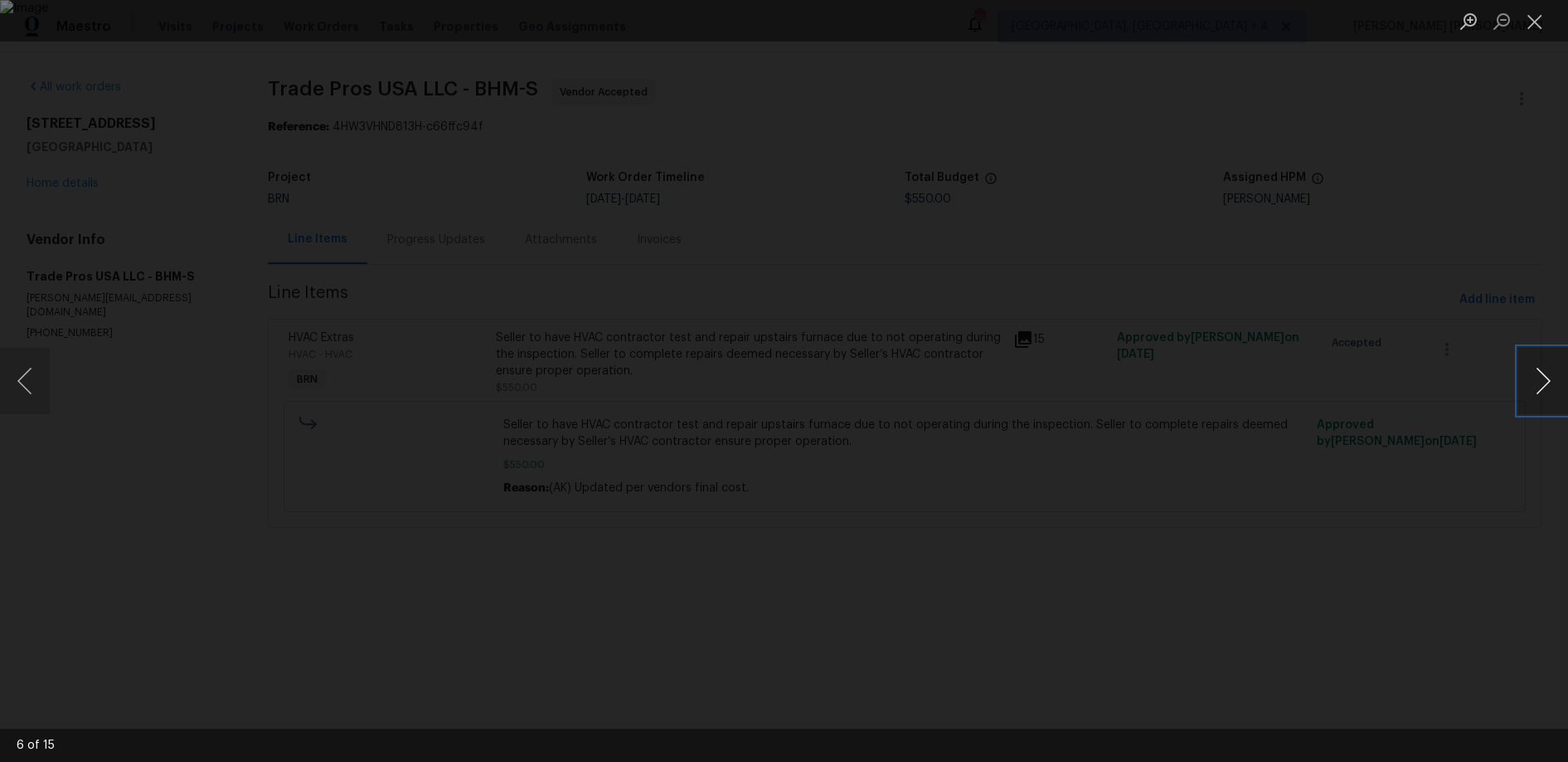
click at [1544, 398] on button "Next image" at bounding box center [1543, 381] width 50 height 67
